Goal: Task Accomplishment & Management: Manage account settings

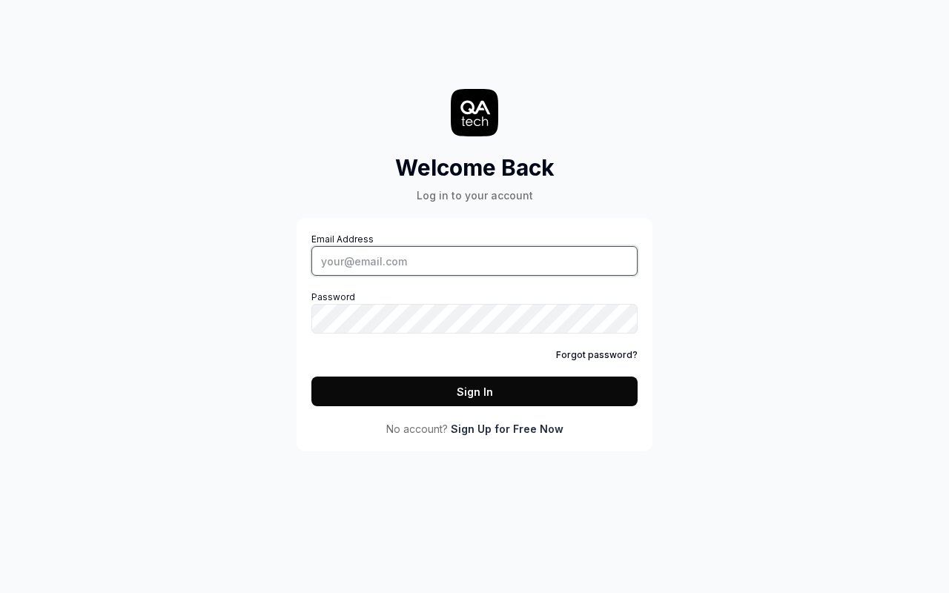
click at [474, 261] on input "Email Address" at bounding box center [474, 261] width 326 height 30
type input "patrick+test@qa.tech"
click at [474, 391] on button "Sign In" at bounding box center [474, 392] width 326 height 30
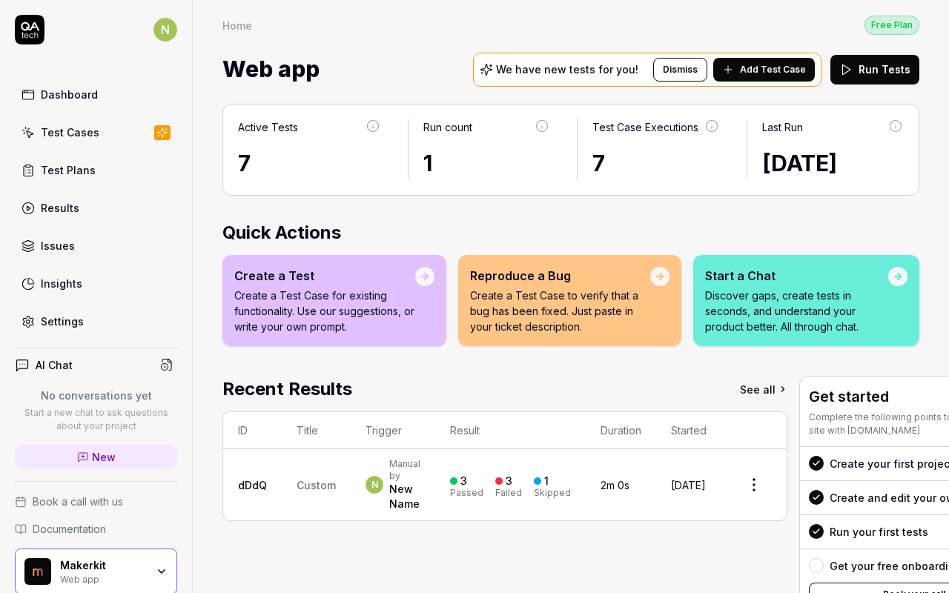
click at [154, 30] on html "N Dashboard Test Cases Test Plans Results Issues Insights Settings AI Chat No c…" at bounding box center [474, 296] width 949 height 593
click at [98, 164] on span "Sign out" at bounding box center [97, 164] width 147 height 16
